Goal: Task Accomplishment & Management: Use online tool/utility

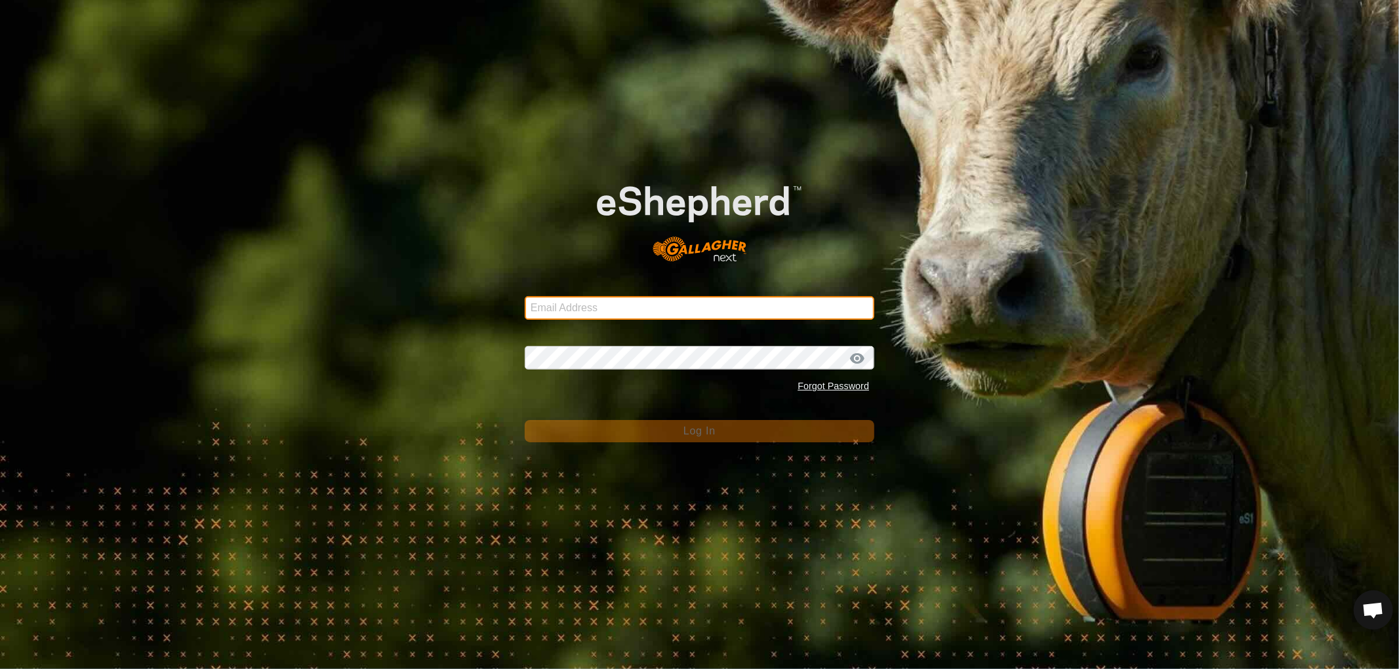
click at [593, 304] on input "Email Address" at bounding box center [699, 308] width 349 height 24
type input "nickkunec@gmail.com"
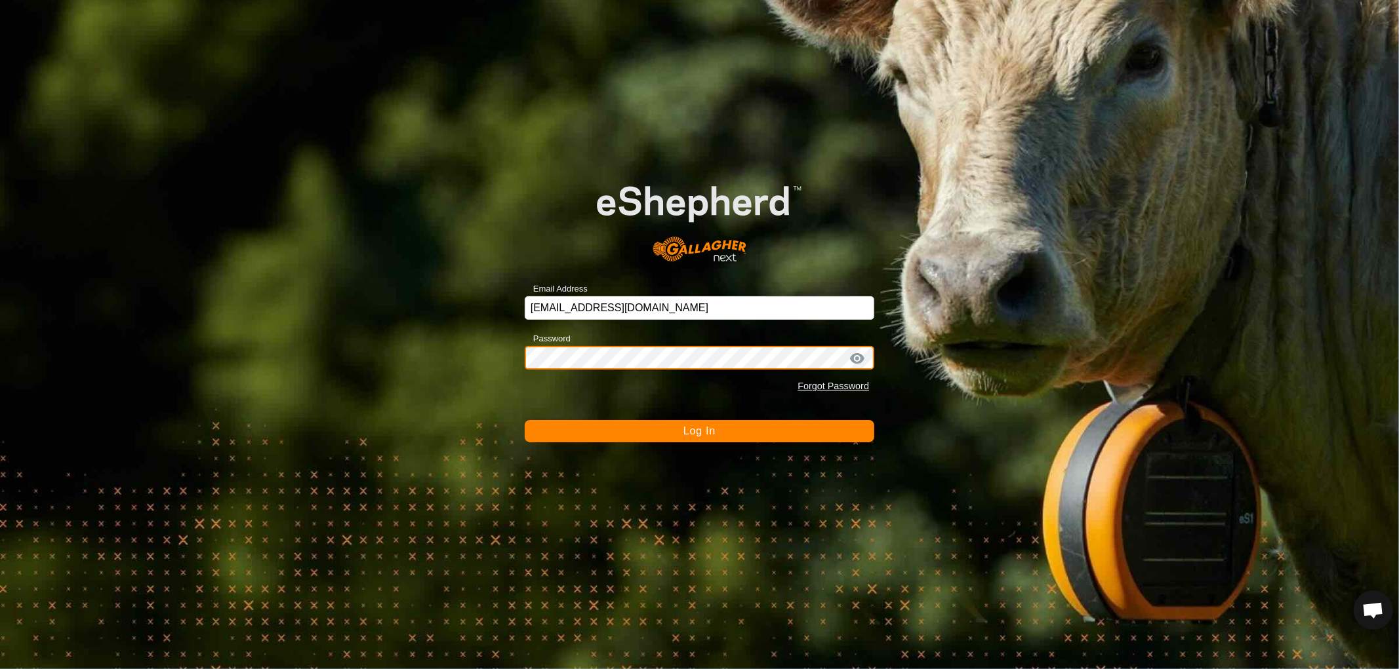
click at [525, 420] on button "Log In" at bounding box center [699, 431] width 349 height 22
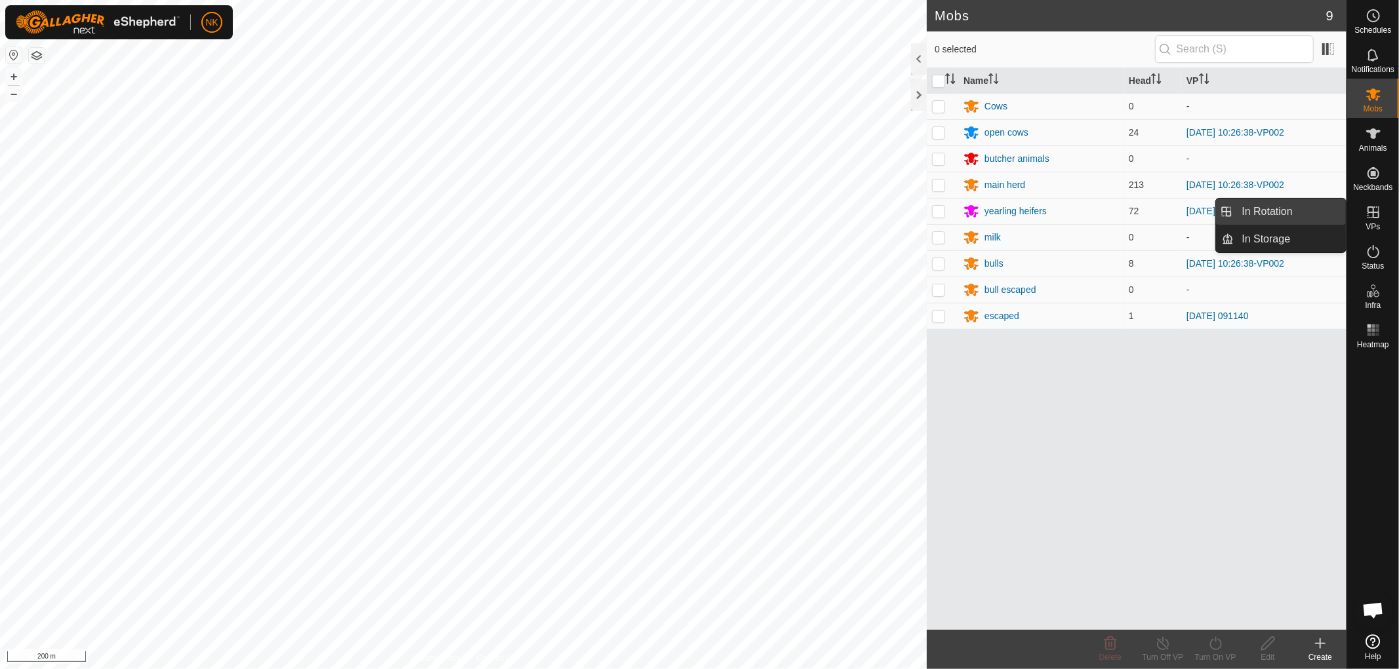
click at [1266, 210] on link "In Rotation" at bounding box center [1290, 212] width 112 height 26
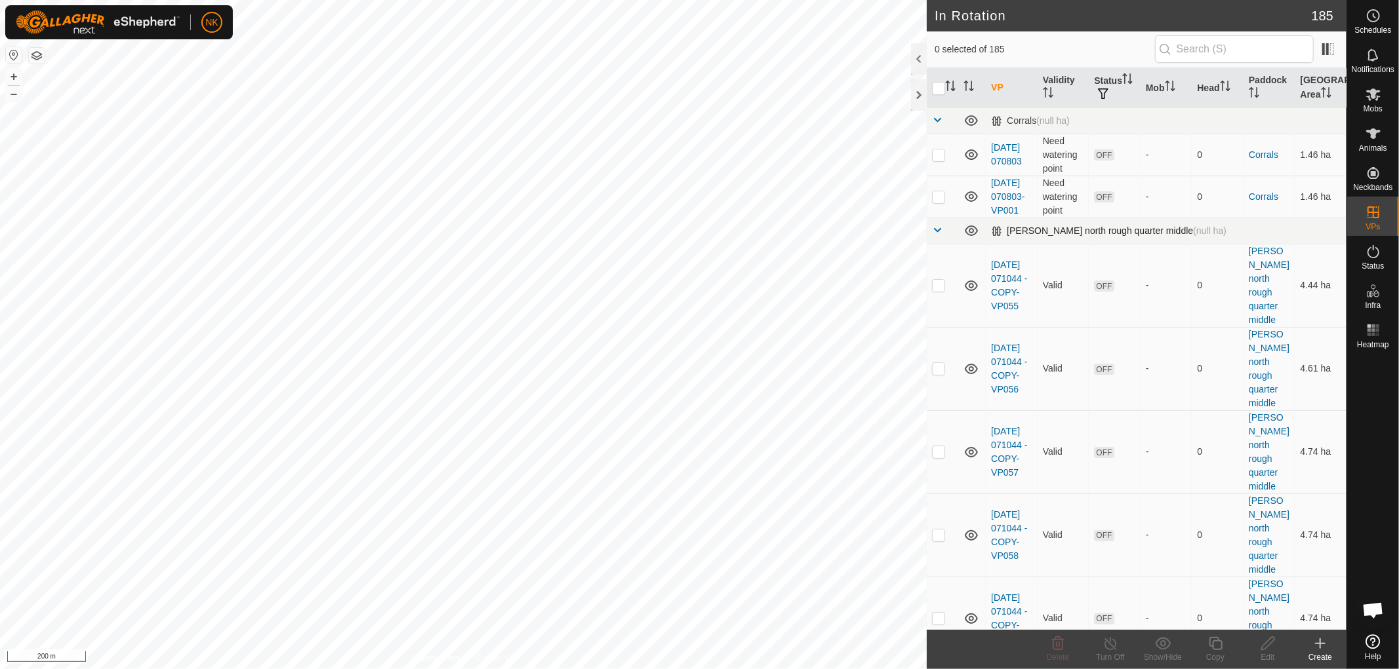
click at [942, 235] on span at bounding box center [937, 230] width 10 height 10
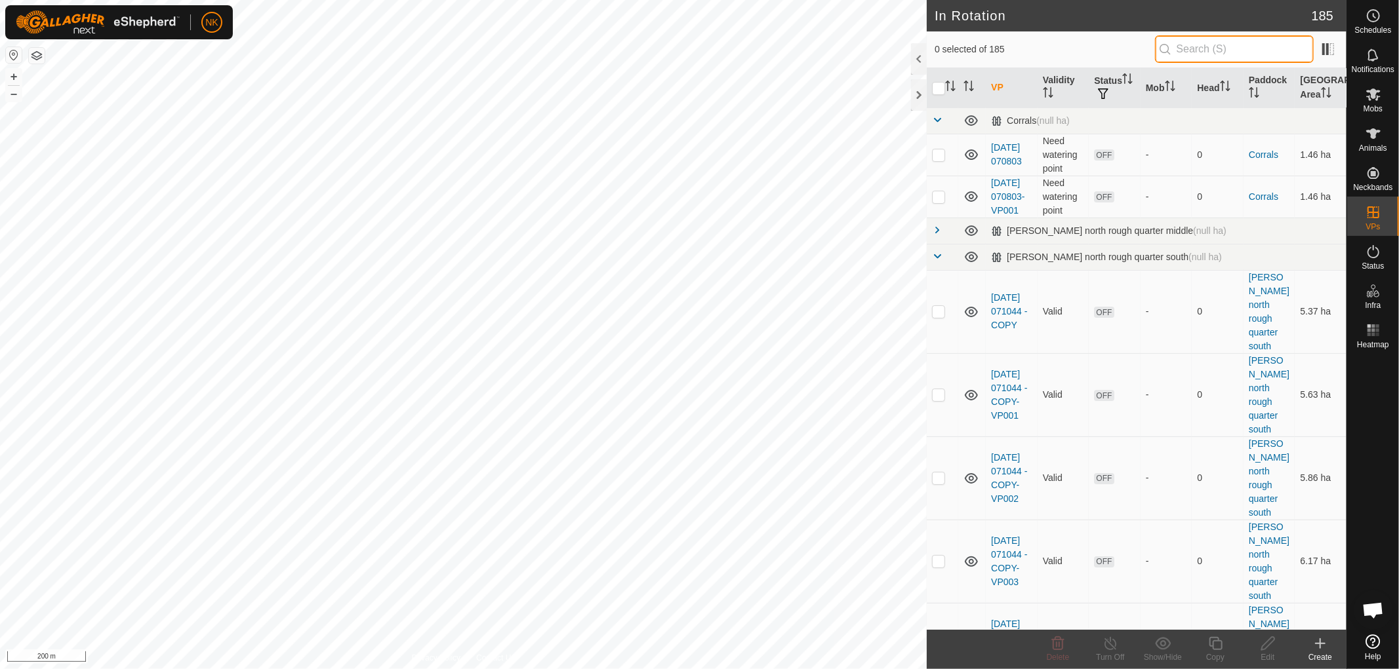
click at [1197, 46] on input "text" at bounding box center [1234, 49] width 159 height 28
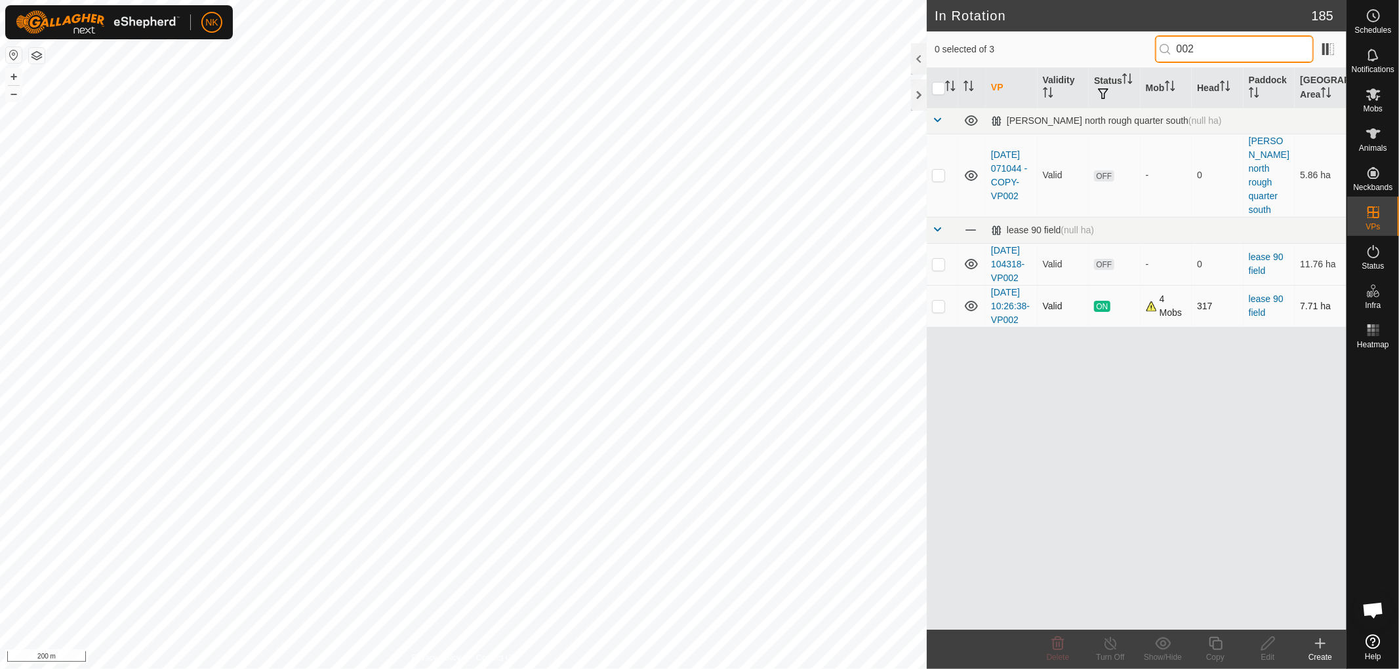
type input "002"
click at [939, 311] on p-checkbox at bounding box center [938, 306] width 13 height 10
checkbox input "true"
click at [1216, 643] on icon at bounding box center [1215, 644] width 16 height 16
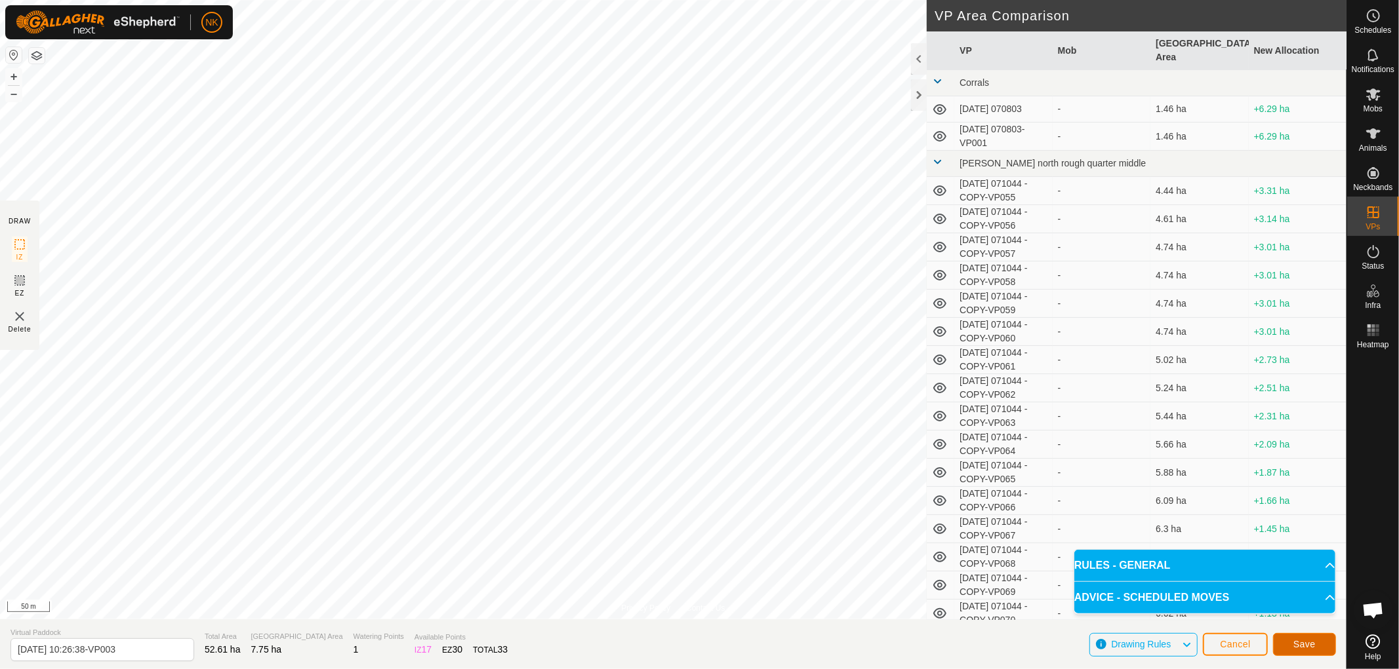
click at [1315, 647] on span "Save" at bounding box center [1304, 644] width 22 height 10
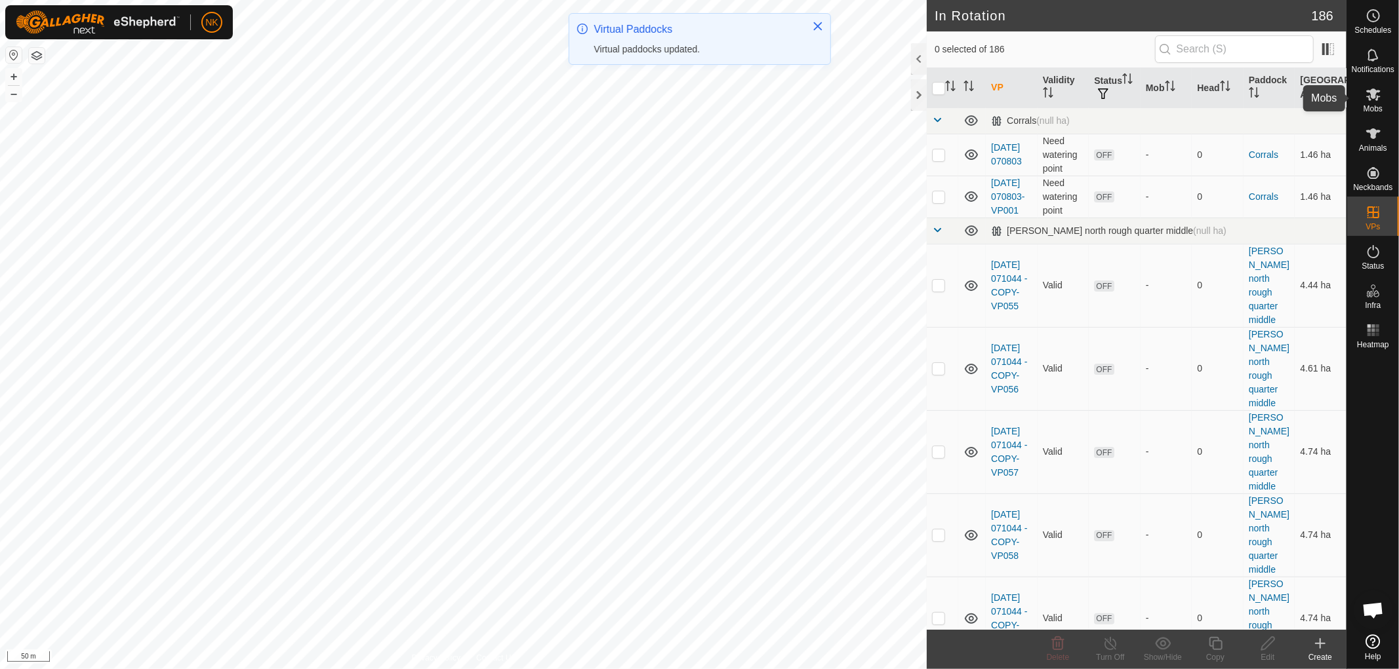
click at [1369, 99] on icon at bounding box center [1373, 95] width 14 height 12
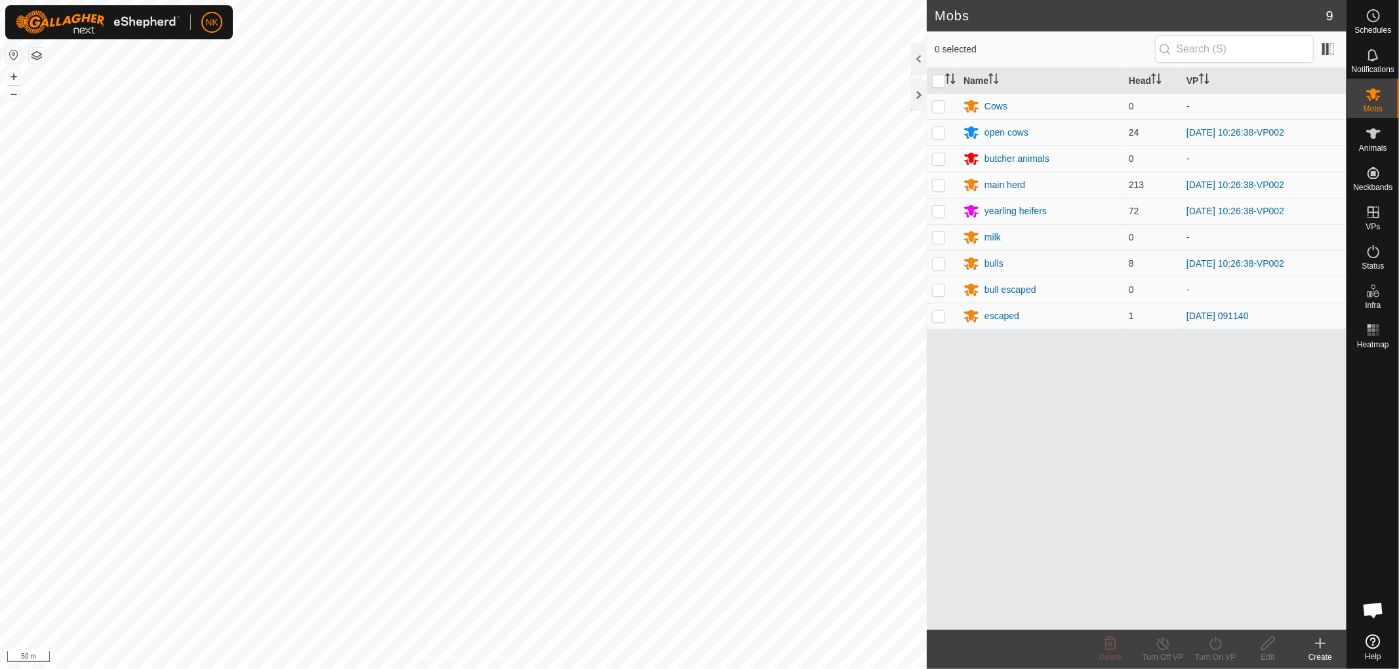
click at [938, 138] on p-tablecheckbox at bounding box center [938, 132] width 13 height 10
checkbox input "true"
click at [929, 184] on td at bounding box center [941, 185] width 31 height 26
checkbox input "true"
click at [933, 210] on p-checkbox at bounding box center [938, 211] width 13 height 10
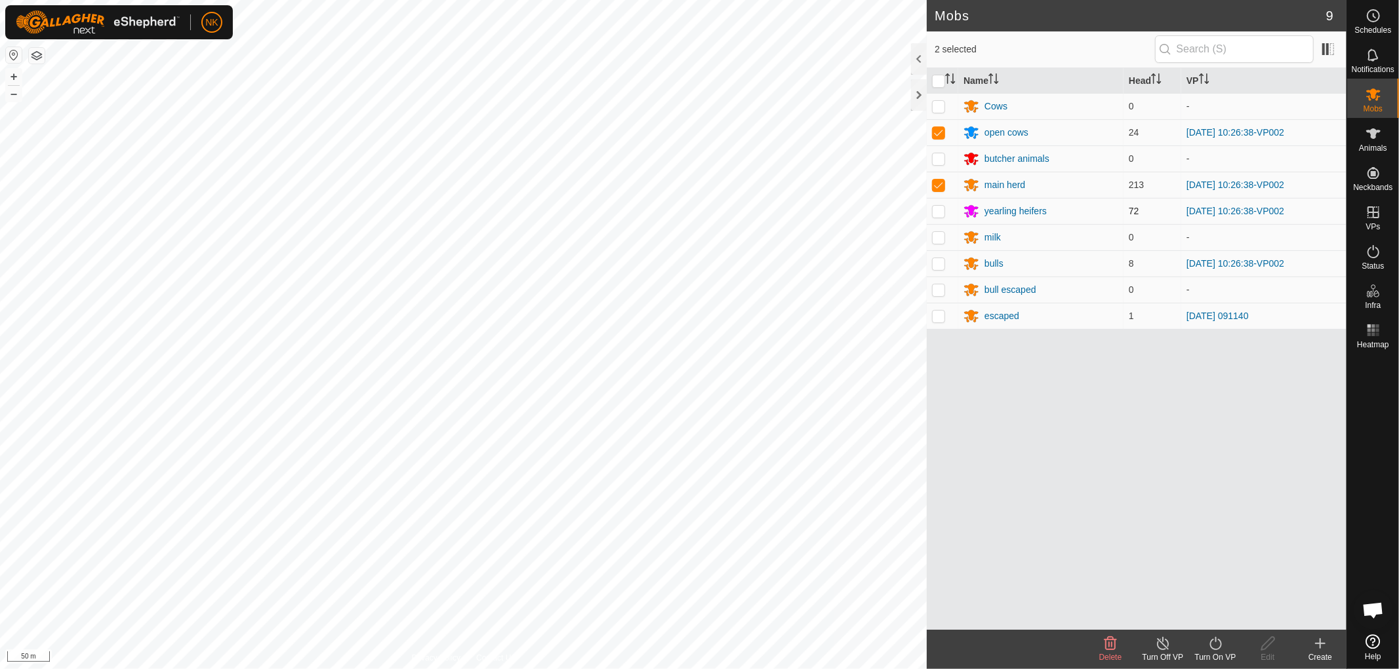
checkbox input "true"
click at [936, 269] on p-tablecheckbox at bounding box center [938, 263] width 13 height 10
checkbox input "true"
click at [1216, 645] on icon at bounding box center [1215, 644] width 16 height 16
click at [1202, 618] on link "Now" at bounding box center [1254, 615] width 130 height 26
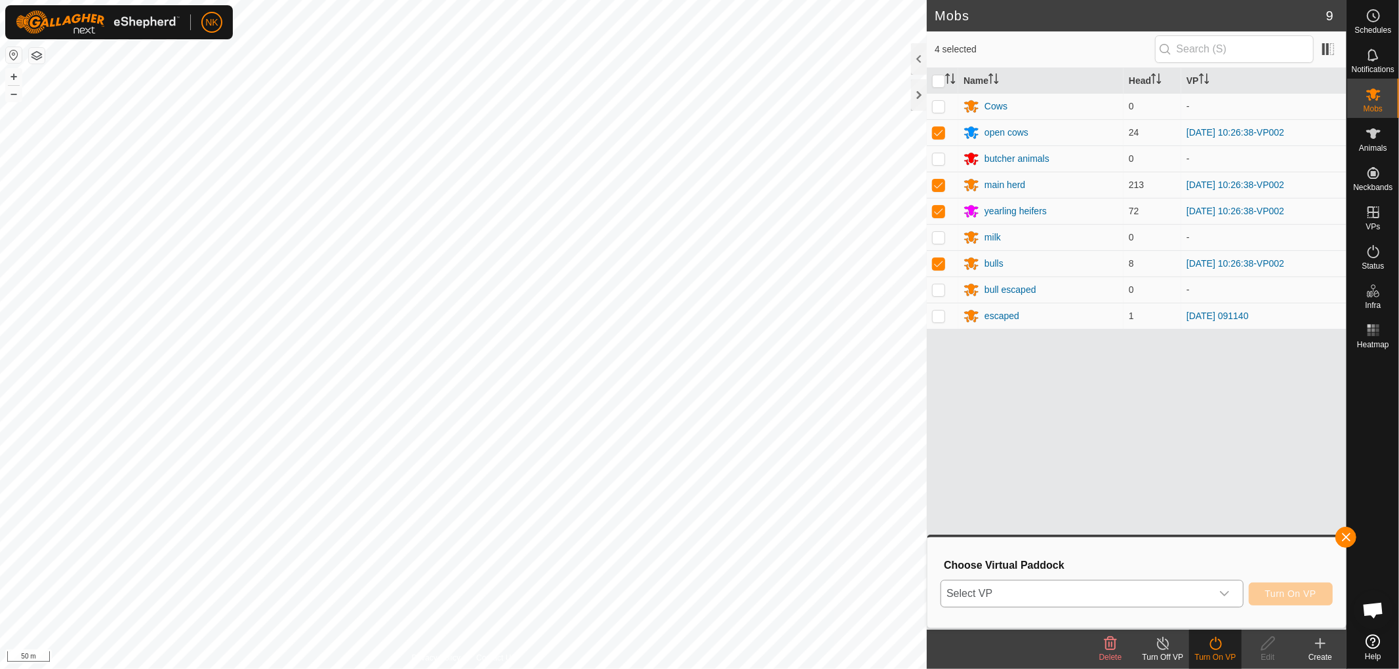
click at [1223, 593] on icon "dropdown trigger" at bounding box center [1224, 594] width 10 height 10
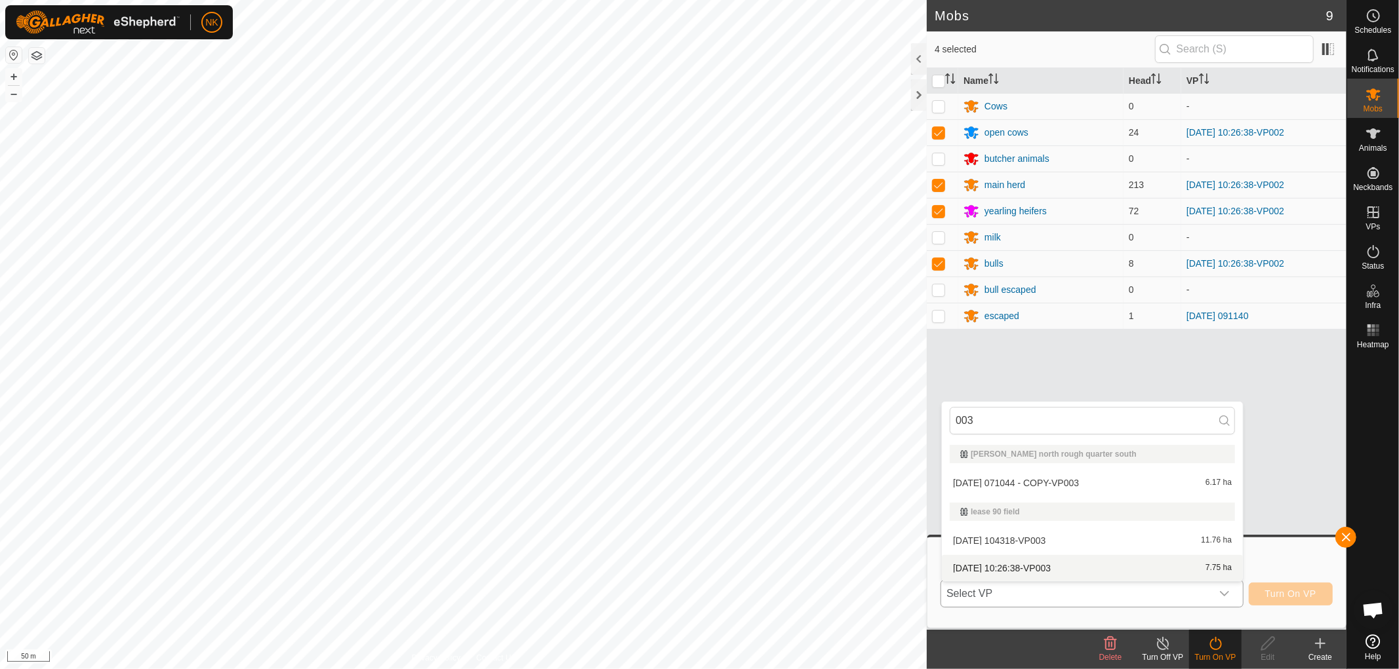
type input "003"
click at [1024, 571] on li "2025-09-16 10:26:38-VP003 7.75 ha" at bounding box center [1092, 568] width 301 height 26
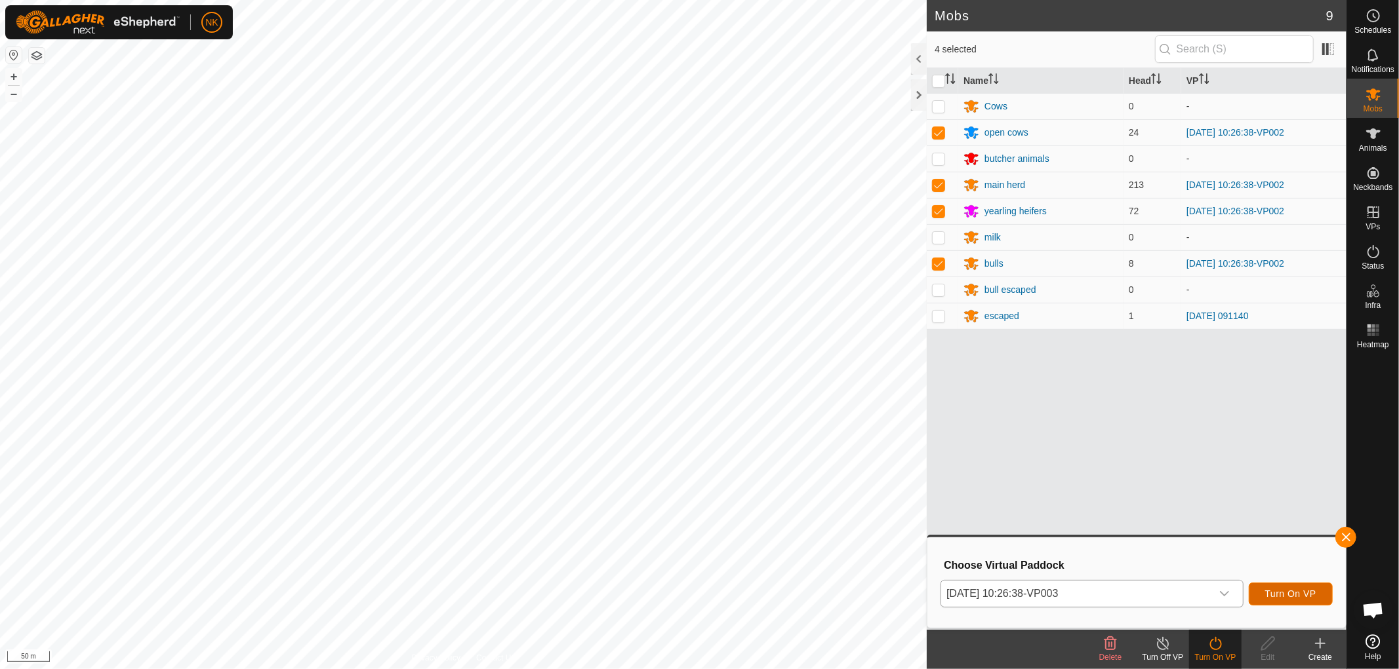
click at [1284, 590] on span "Turn On VP" at bounding box center [1290, 594] width 51 height 10
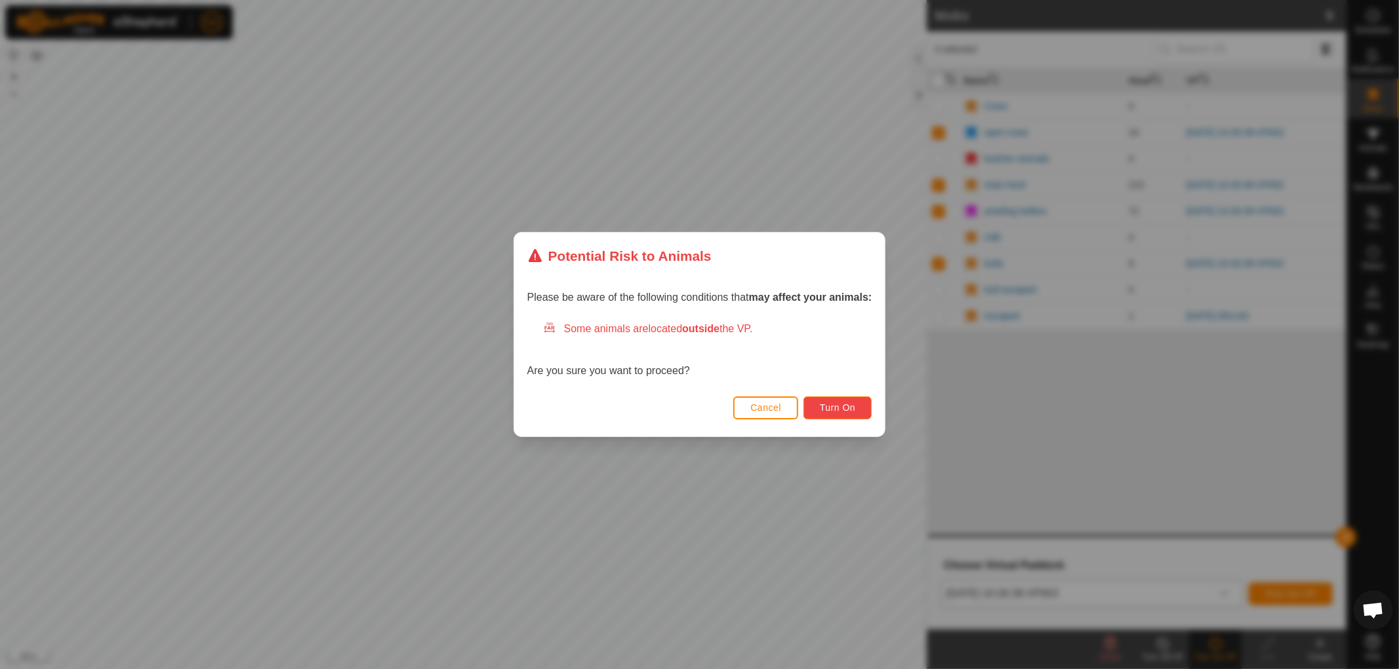
click at [820, 404] on button "Turn On" at bounding box center [837, 408] width 68 height 23
